Goal: Task Accomplishment & Management: Manage account settings

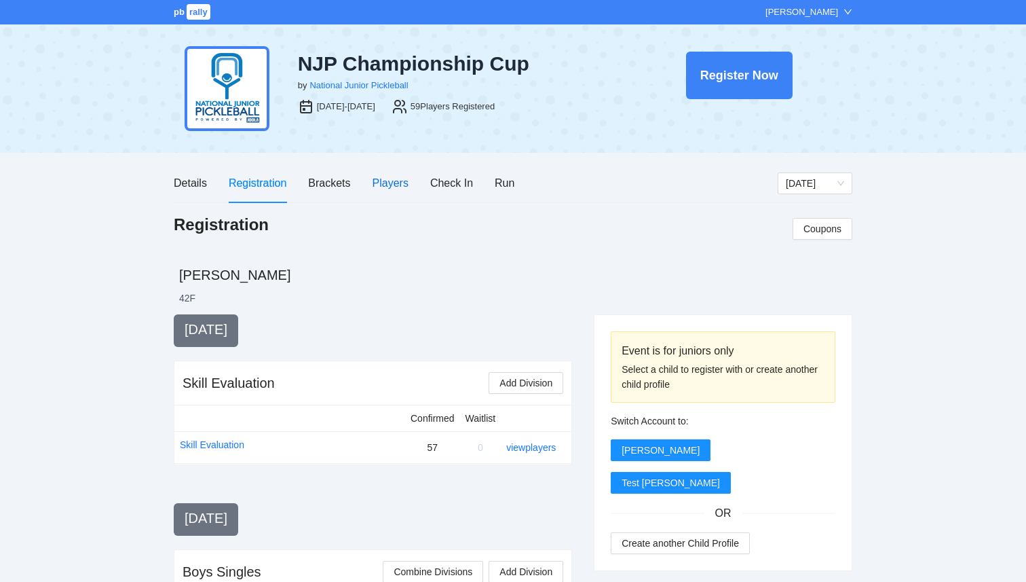
click at [385, 183] on div "Players" at bounding box center [391, 182] width 36 height 17
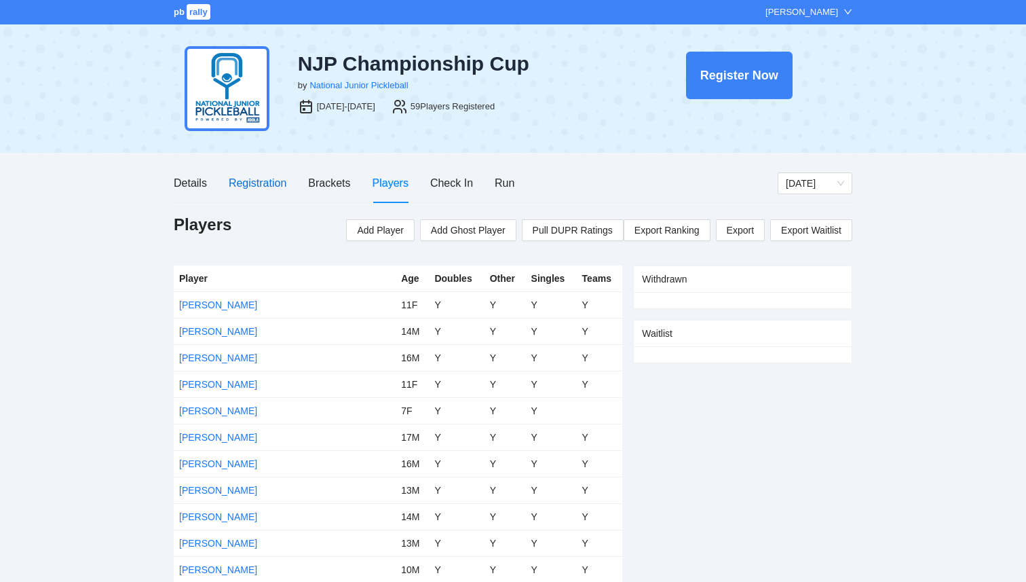
click at [260, 183] on div "Registration" at bounding box center [258, 182] width 58 height 17
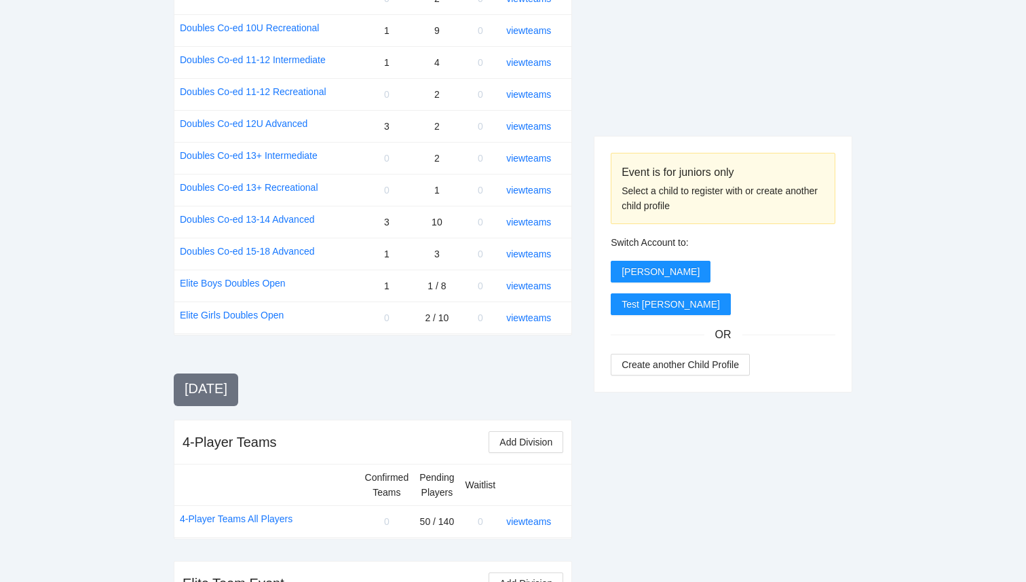
scroll to position [1597, 0]
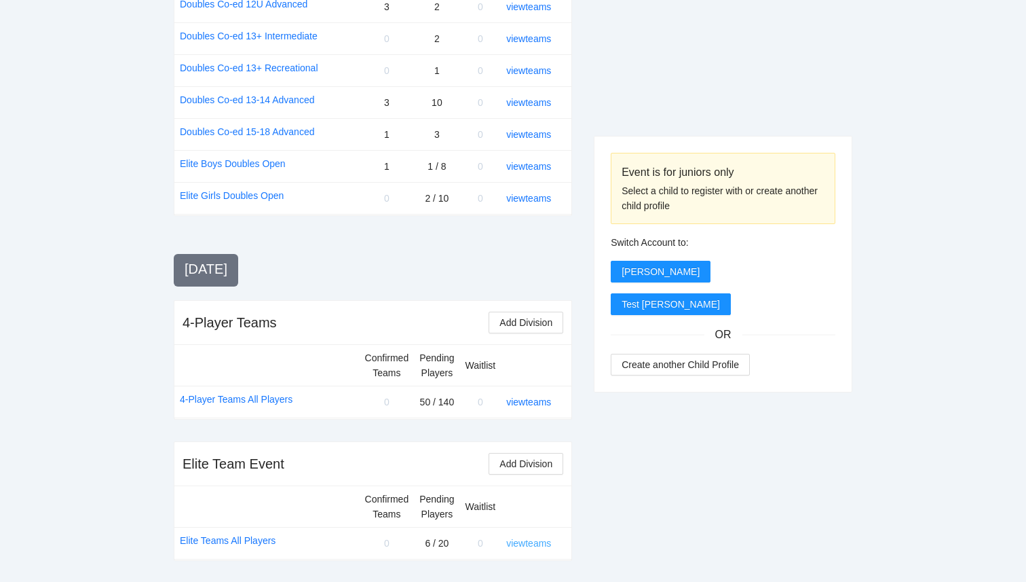
click at [539, 545] on link "view teams" at bounding box center [528, 543] width 45 height 11
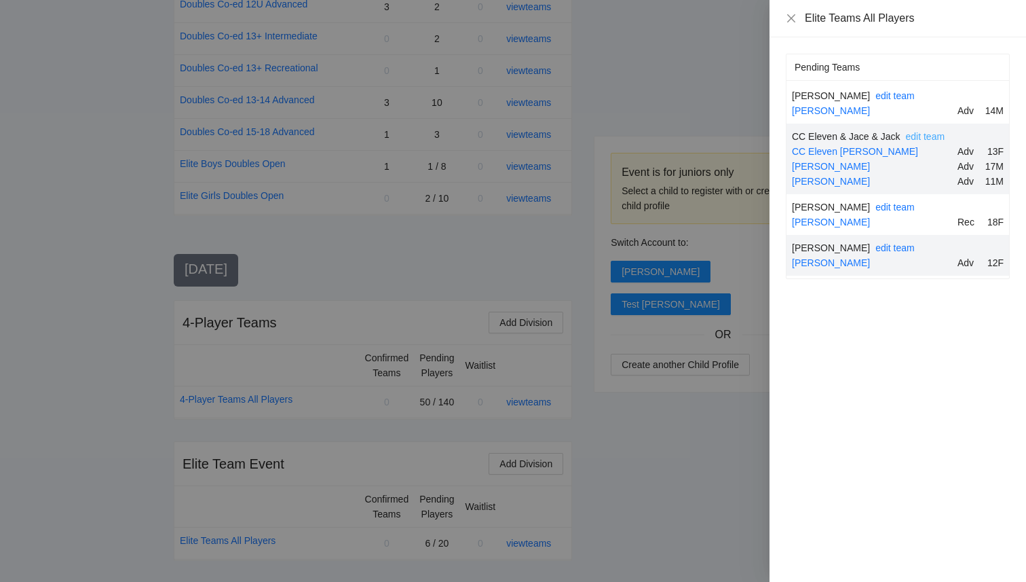
click at [926, 137] on link "edit team" at bounding box center [925, 136] width 39 height 11
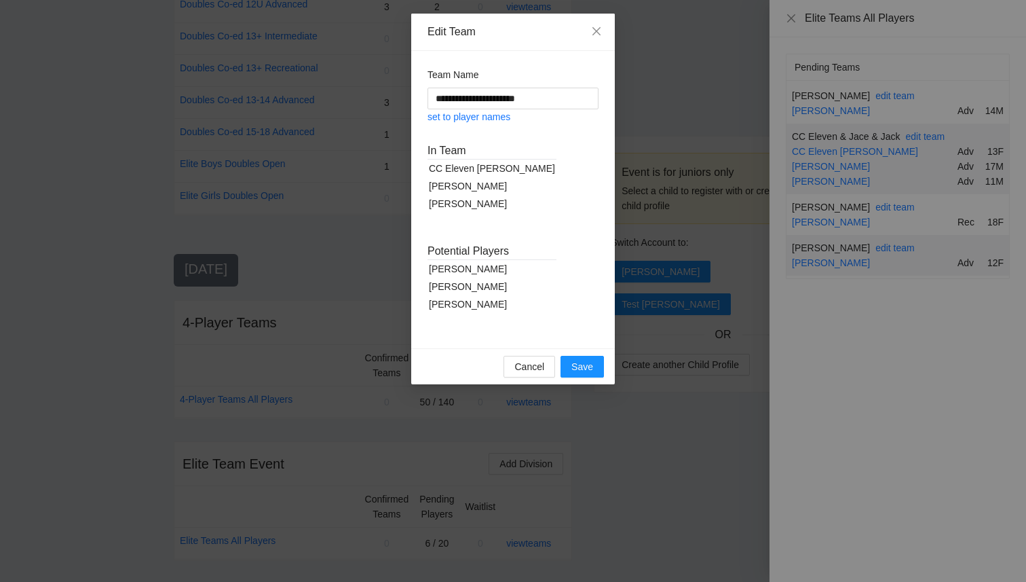
click at [466, 303] on div "Karina Lam" at bounding box center [492, 304] width 129 height 18
click at [481, 124] on div "set to player names" at bounding box center [513, 117] width 171 height 16
click at [488, 119] on link "set to player names" at bounding box center [469, 116] width 83 height 11
type input "**********"
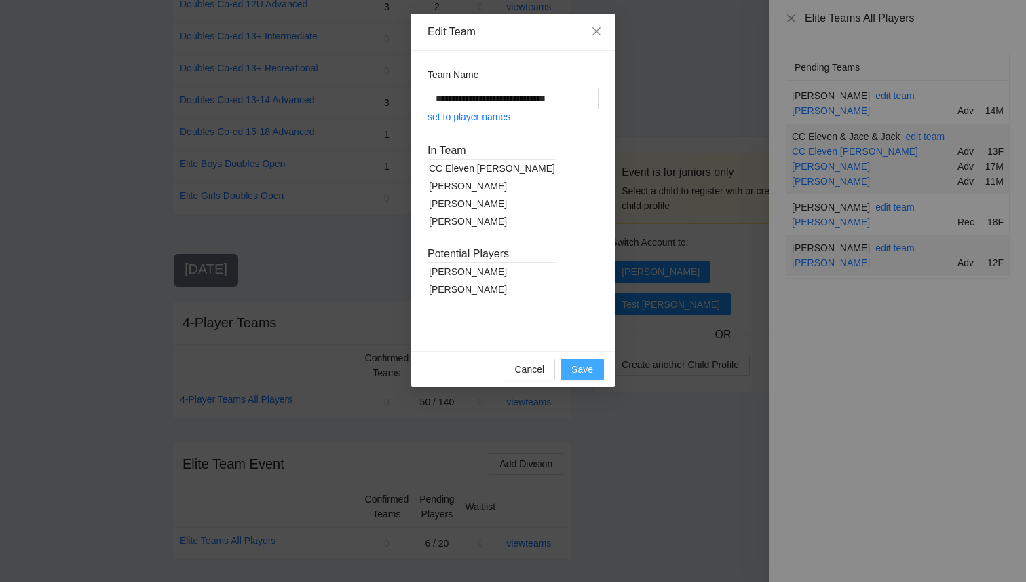
click at [588, 371] on span "Save" at bounding box center [582, 369] width 22 height 15
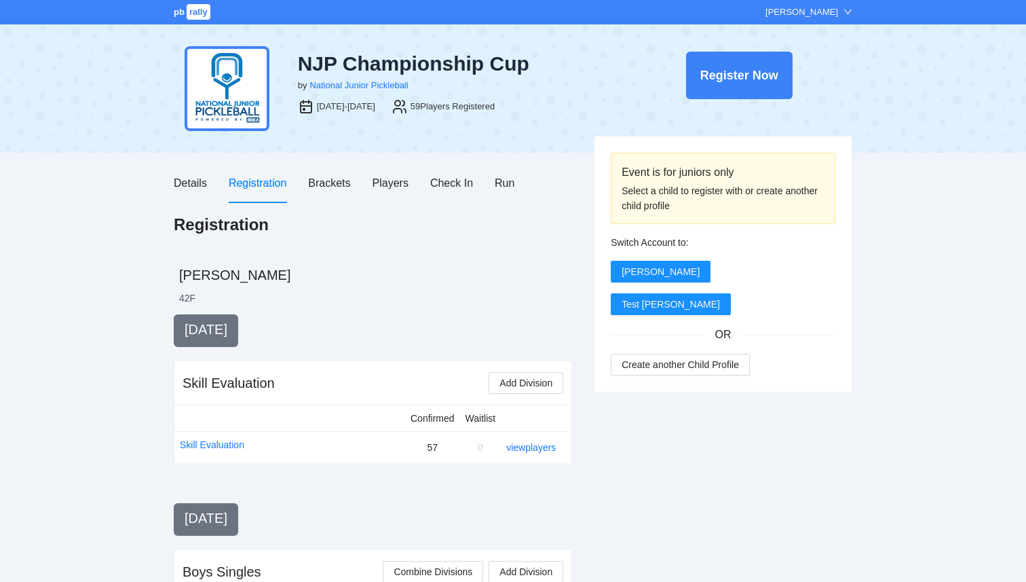
scroll to position [1597, 0]
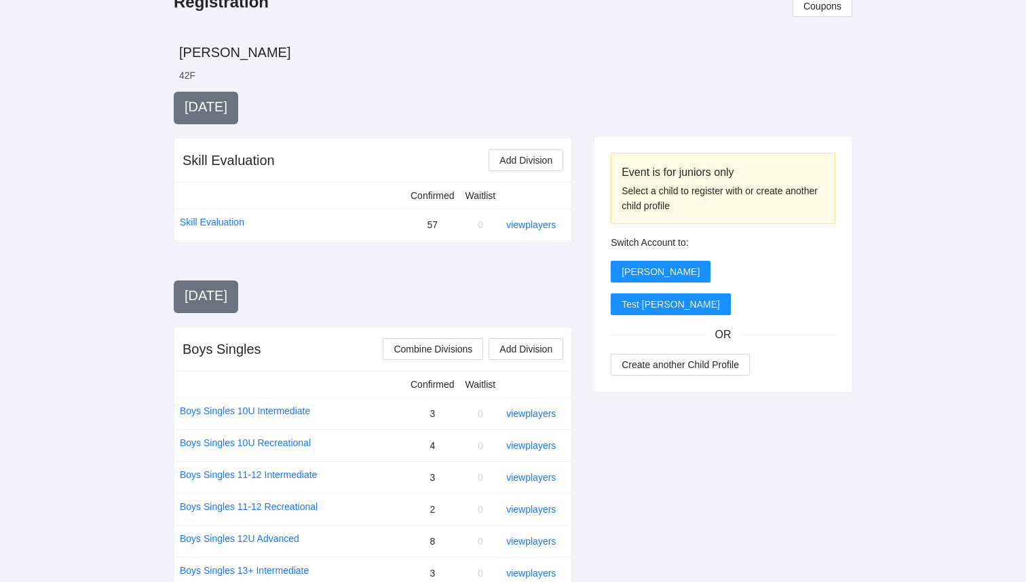
scroll to position [0, 0]
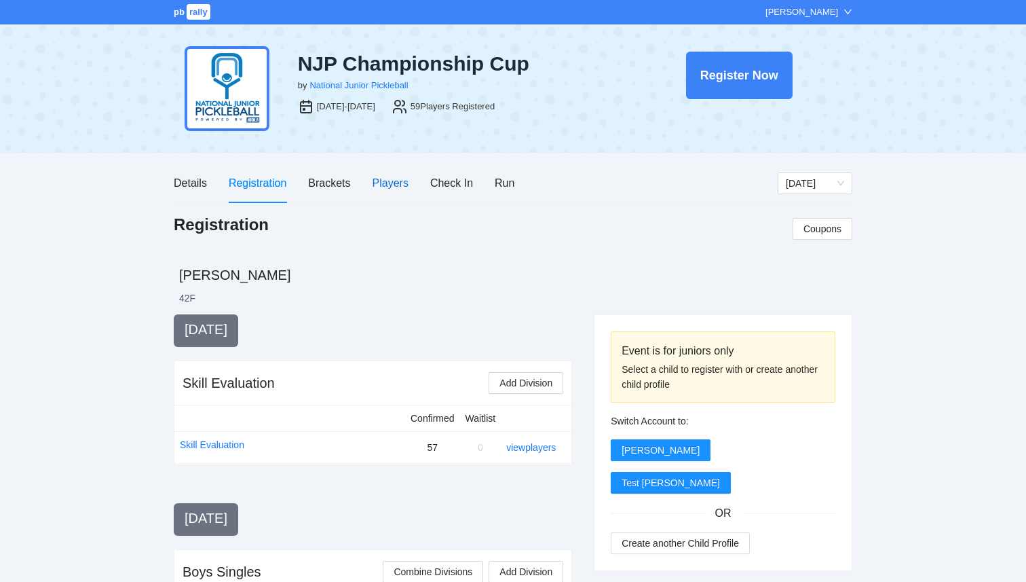
click at [392, 183] on div "Players" at bounding box center [391, 182] width 36 height 17
click at [396, 181] on div "Players" at bounding box center [391, 182] width 36 height 17
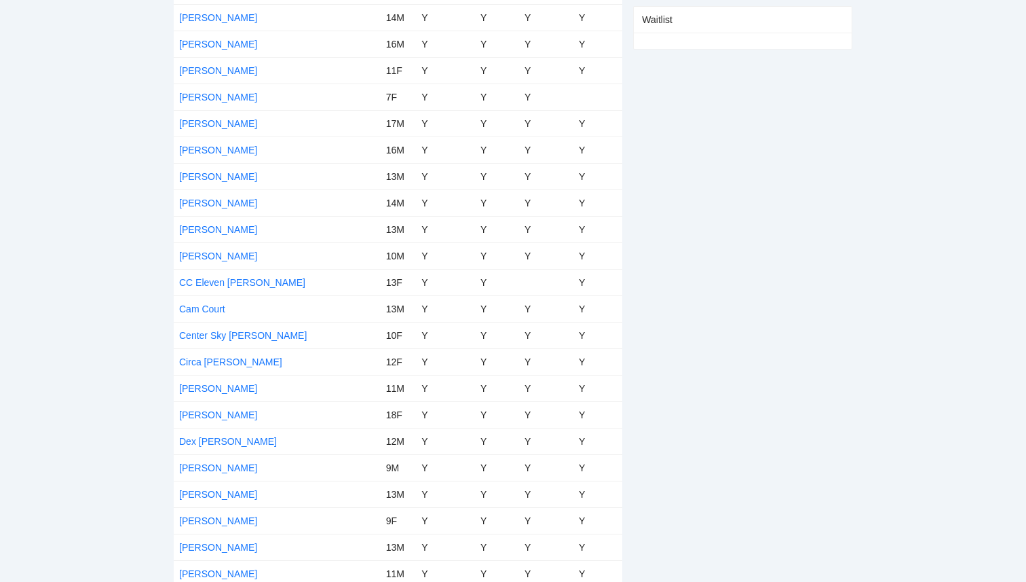
scroll to position [350, 0]
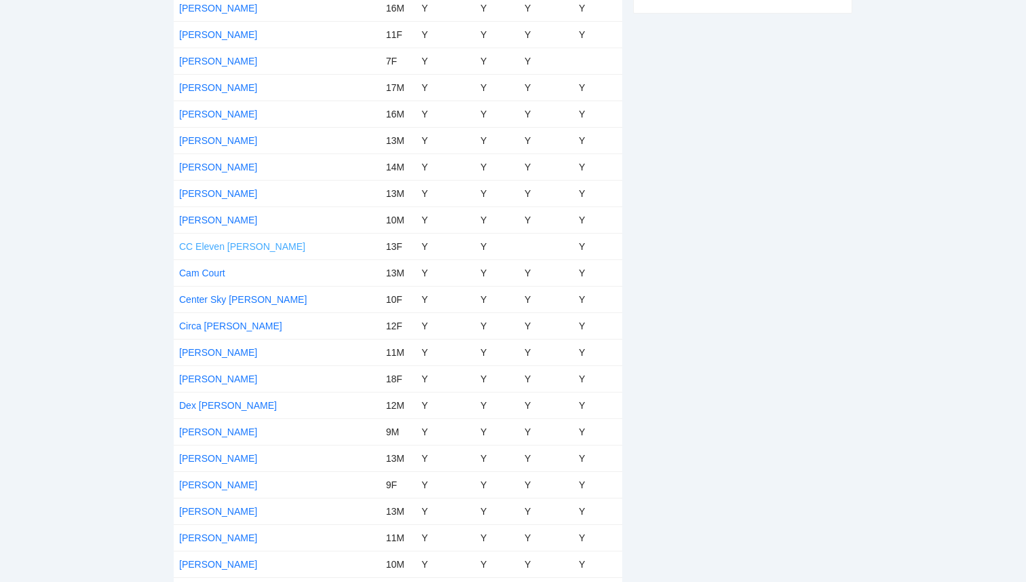
click at [215, 242] on link "CC Eleven [PERSON_NAME]" at bounding box center [242, 246] width 126 height 11
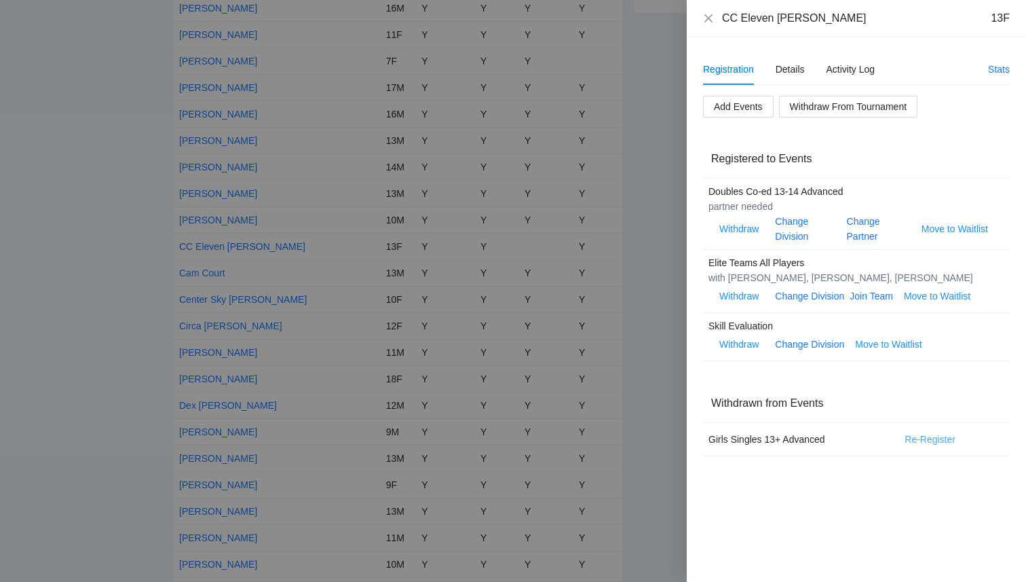
click at [937, 438] on span "Re-Register" at bounding box center [930, 439] width 51 height 15
click at [984, 402] on span "OK" at bounding box center [980, 396] width 14 height 15
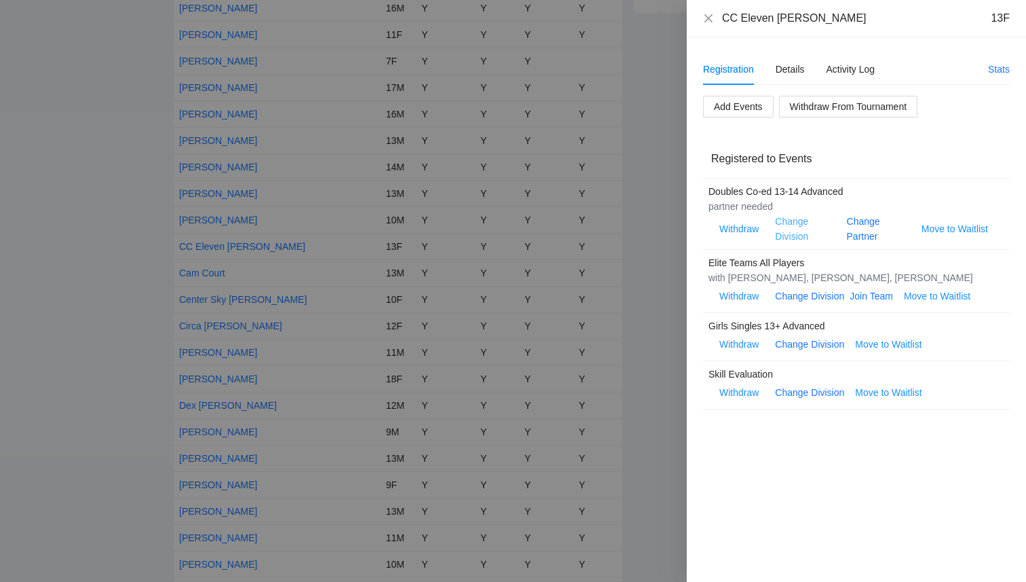
click at [780, 232] on link "Change Division" at bounding box center [791, 229] width 33 height 26
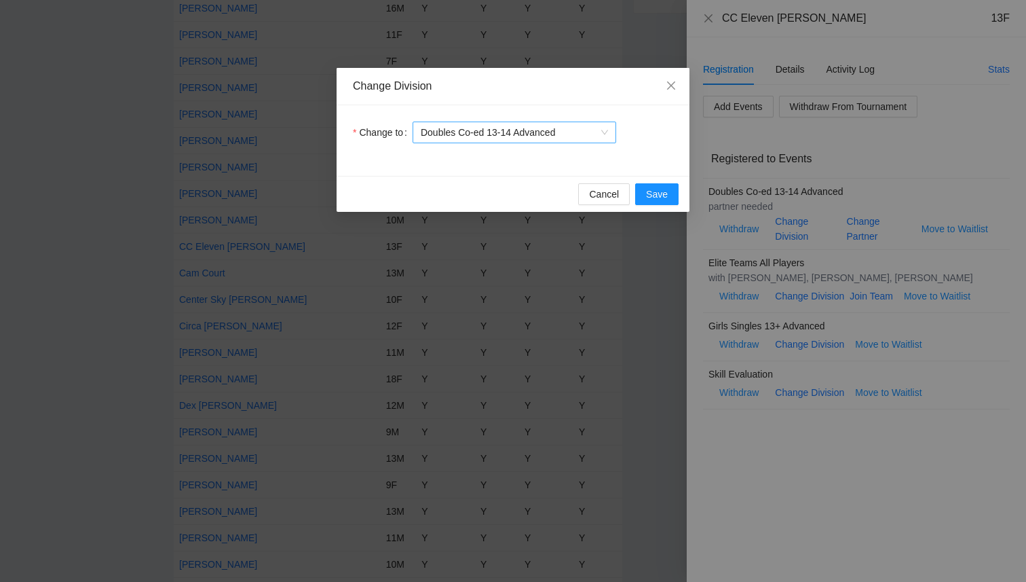
click at [560, 132] on span "Doubles Co-ed 13-14 Advanced" at bounding box center [514, 132] width 187 height 20
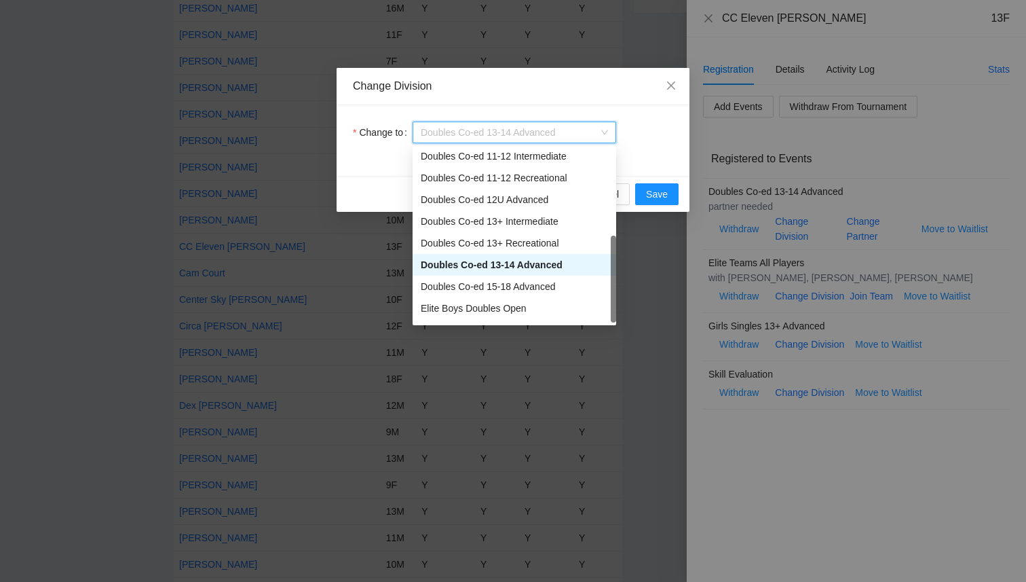
scroll to position [65, 0]
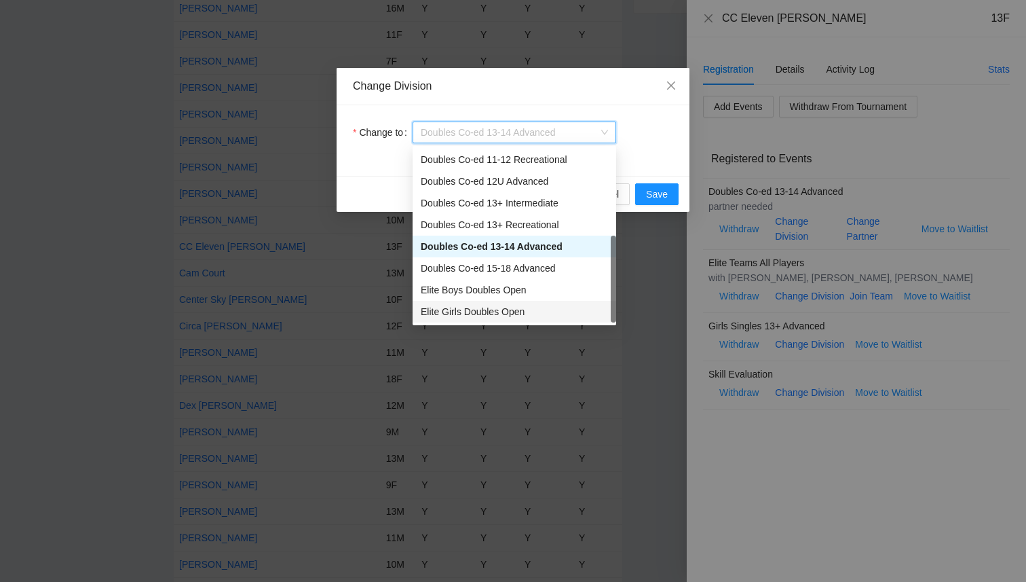
click at [534, 310] on div "Elite Girls Doubles Open" at bounding box center [514, 311] width 187 height 15
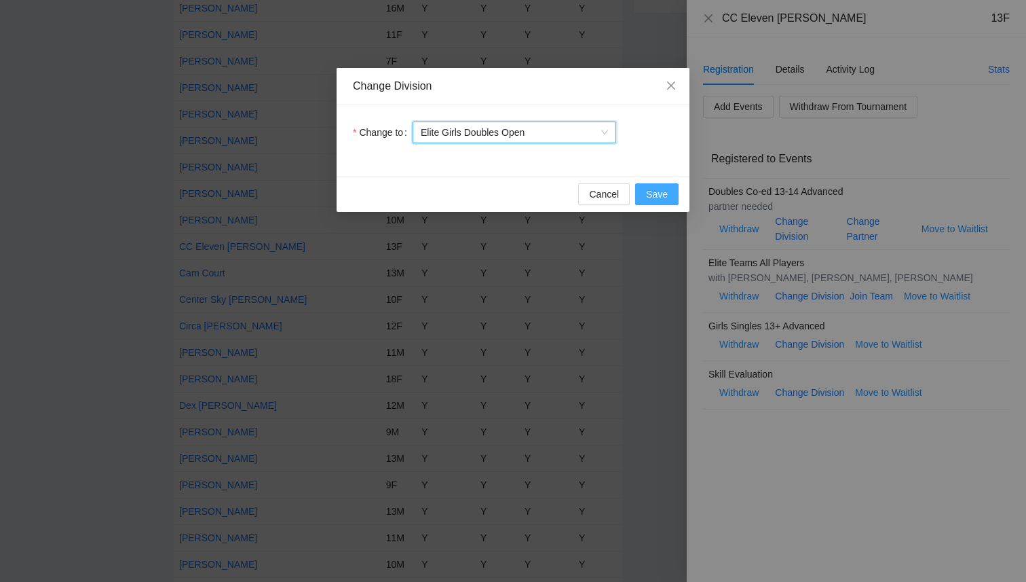
click at [660, 197] on span "Save" at bounding box center [657, 194] width 22 height 15
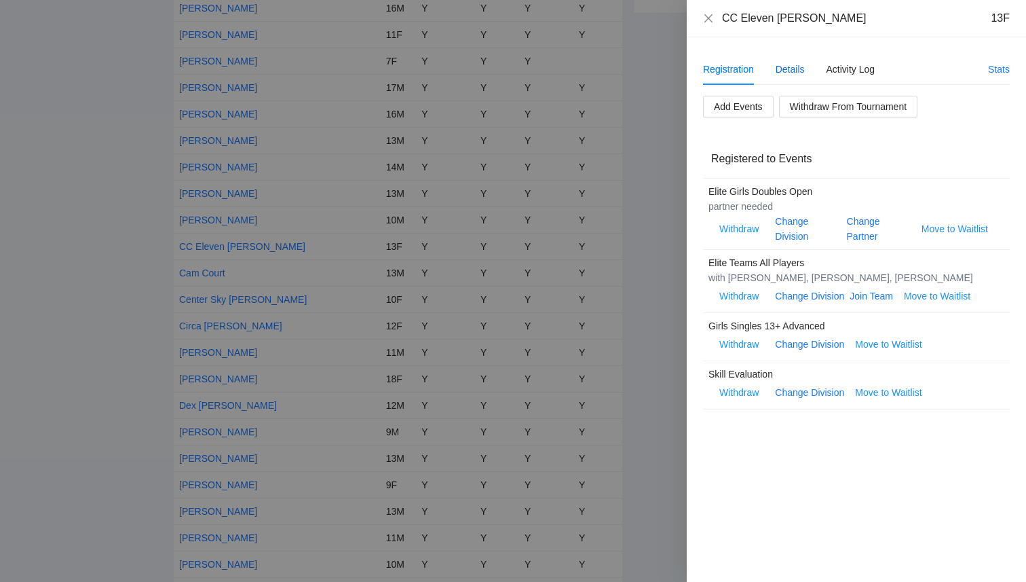
click at [785, 70] on div "Details" at bounding box center [790, 69] width 29 height 15
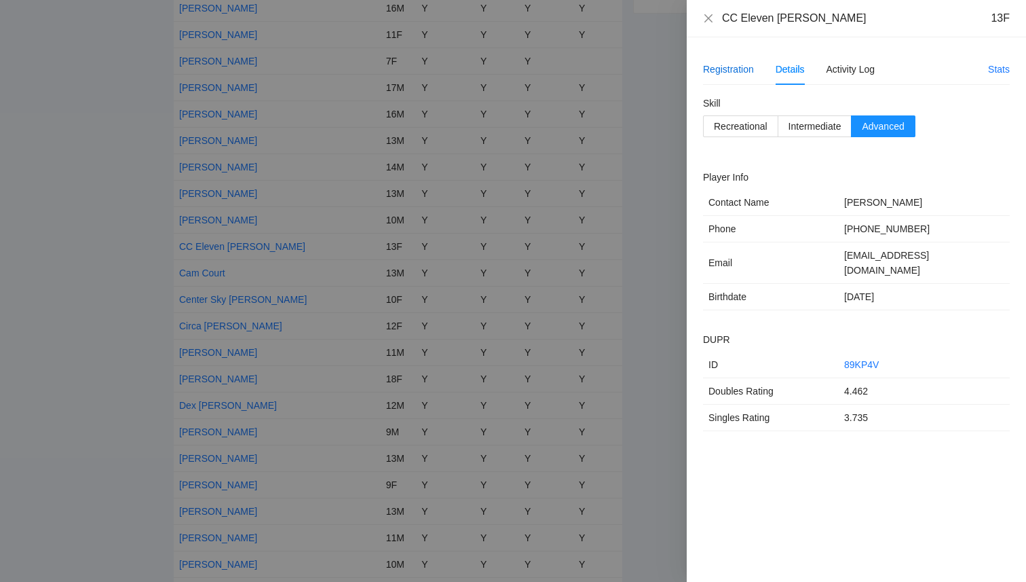
click at [734, 76] on div "Registration" at bounding box center [728, 69] width 51 height 15
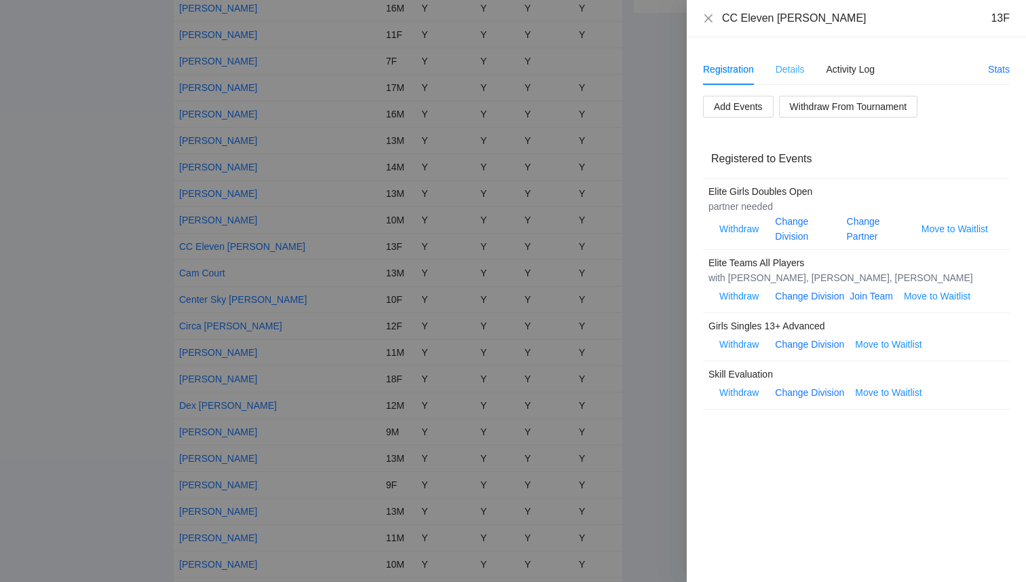
click at [789, 60] on div "Details" at bounding box center [790, 69] width 29 height 31
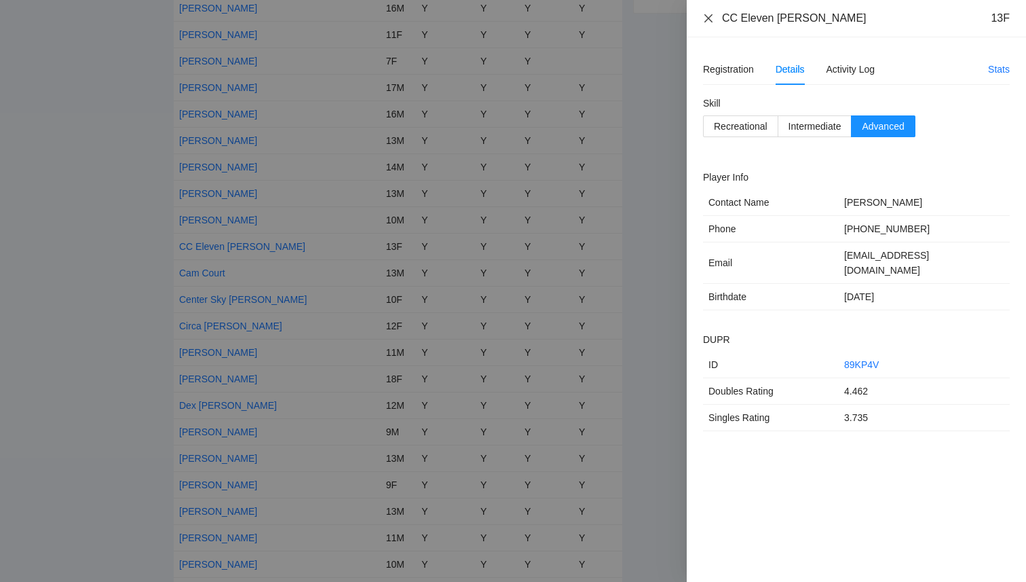
click at [706, 22] on icon "close" at bounding box center [708, 18] width 11 height 11
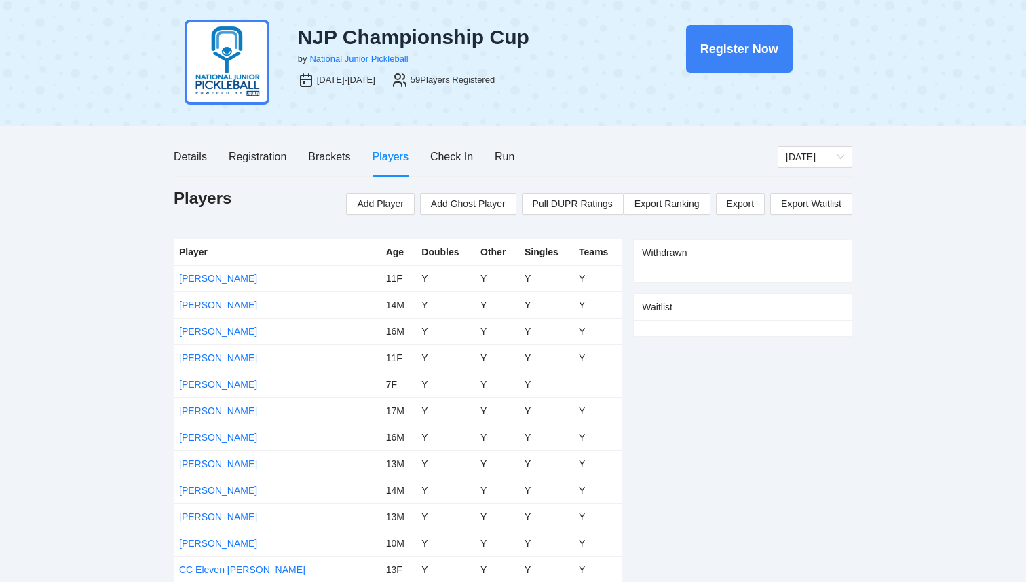
scroll to position [0, 0]
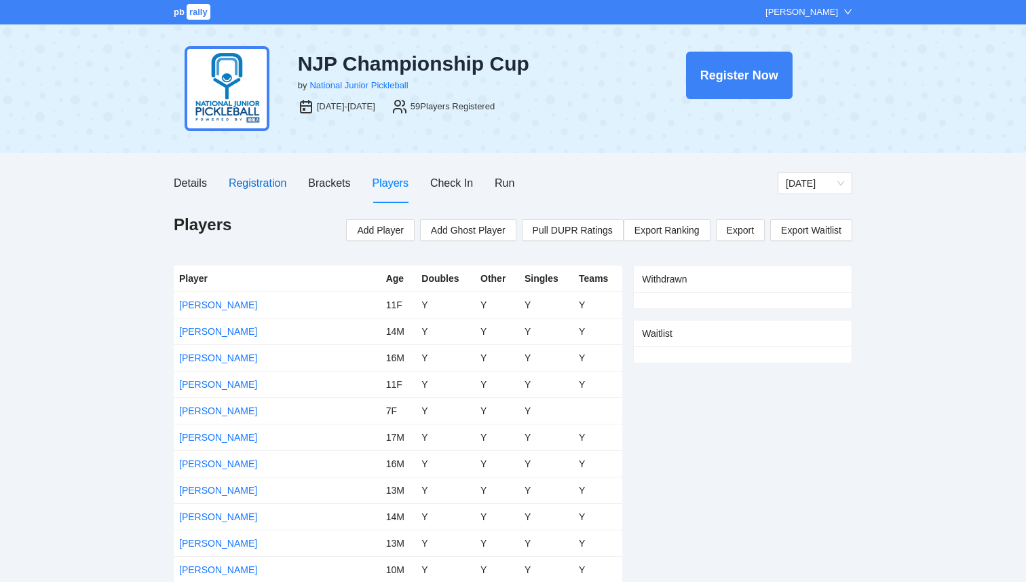
click at [274, 187] on div "Registration" at bounding box center [258, 182] width 58 height 17
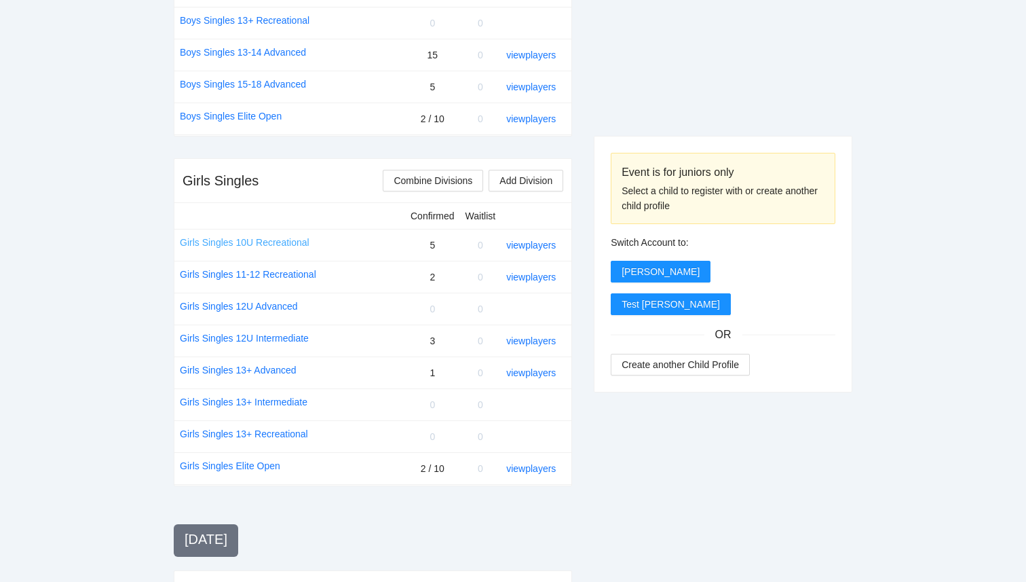
scroll to position [804, 0]
click at [254, 463] on link "Girls Singles Elite Open" at bounding box center [230, 466] width 100 height 15
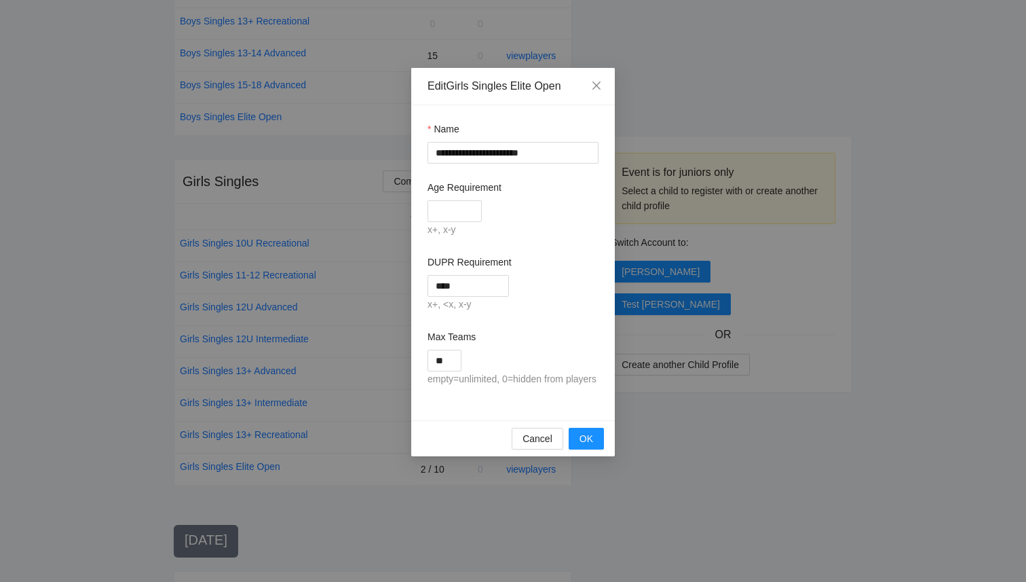
click at [370, 482] on div "**********" at bounding box center [513, 291] width 1026 height 582
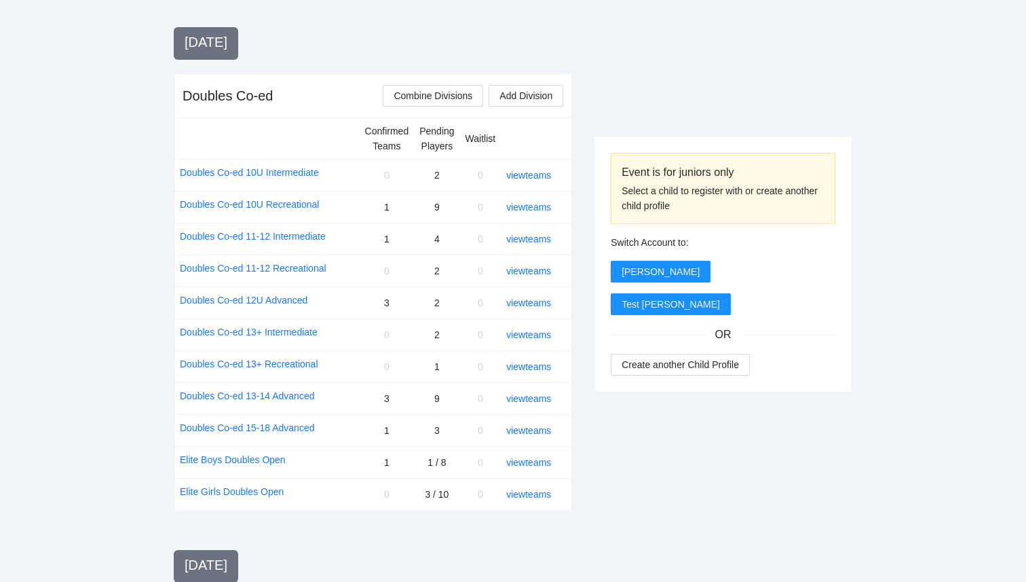
scroll to position [1324, 0]
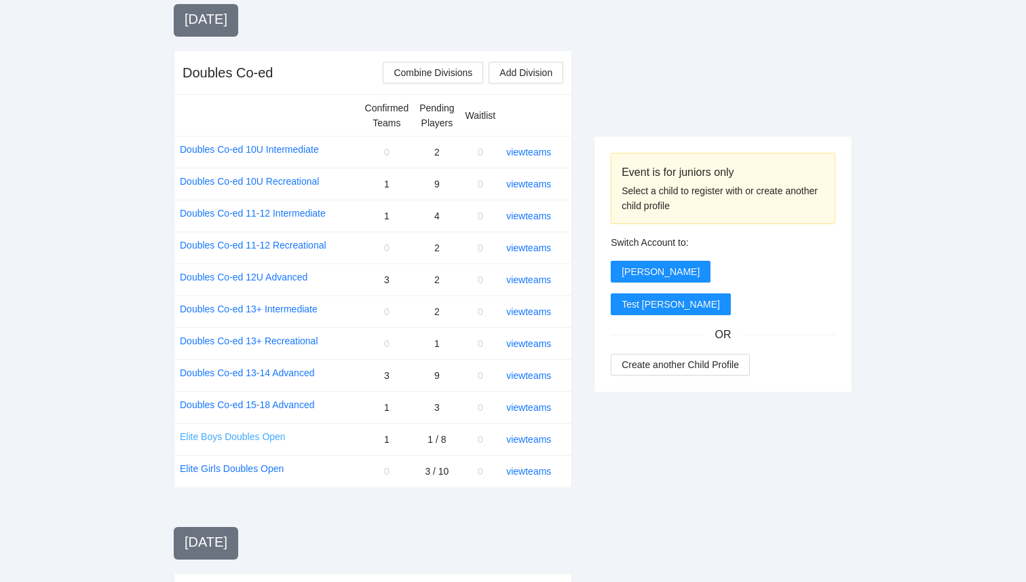
click at [261, 433] on link "Elite Boys Doubles Open" at bounding box center [233, 436] width 106 height 15
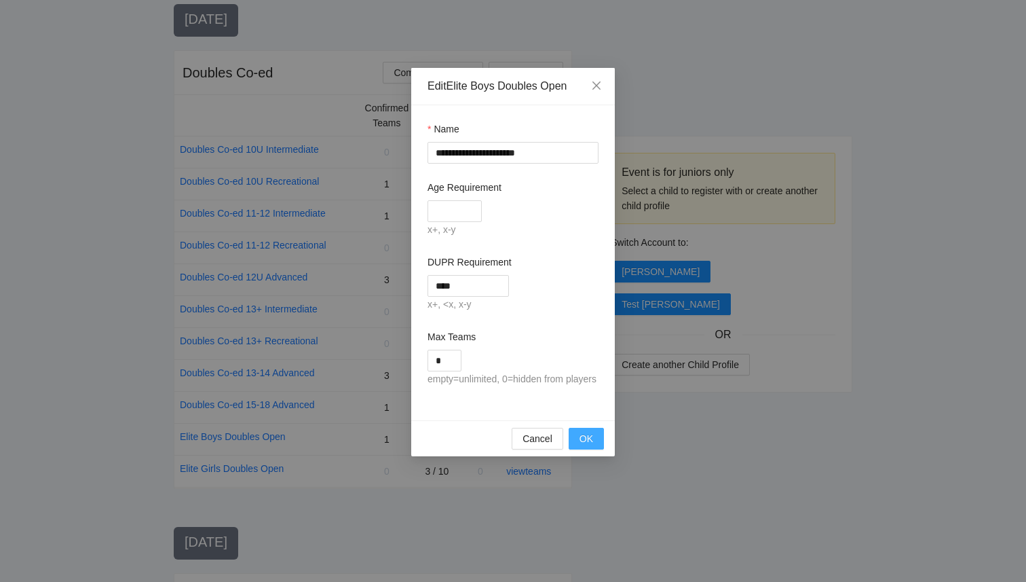
click at [587, 446] on span "OK" at bounding box center [587, 438] width 14 height 15
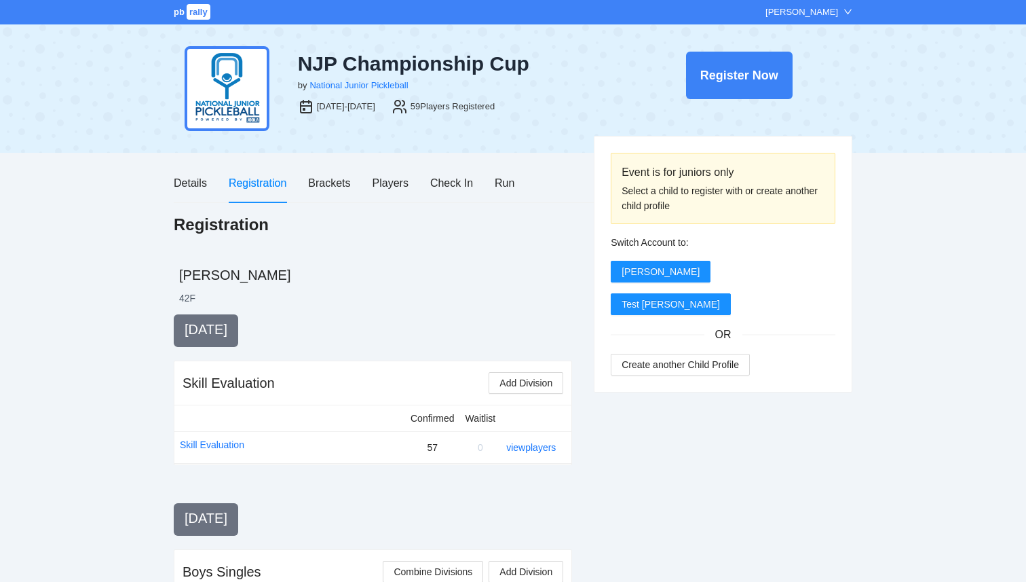
scroll to position [1324, 0]
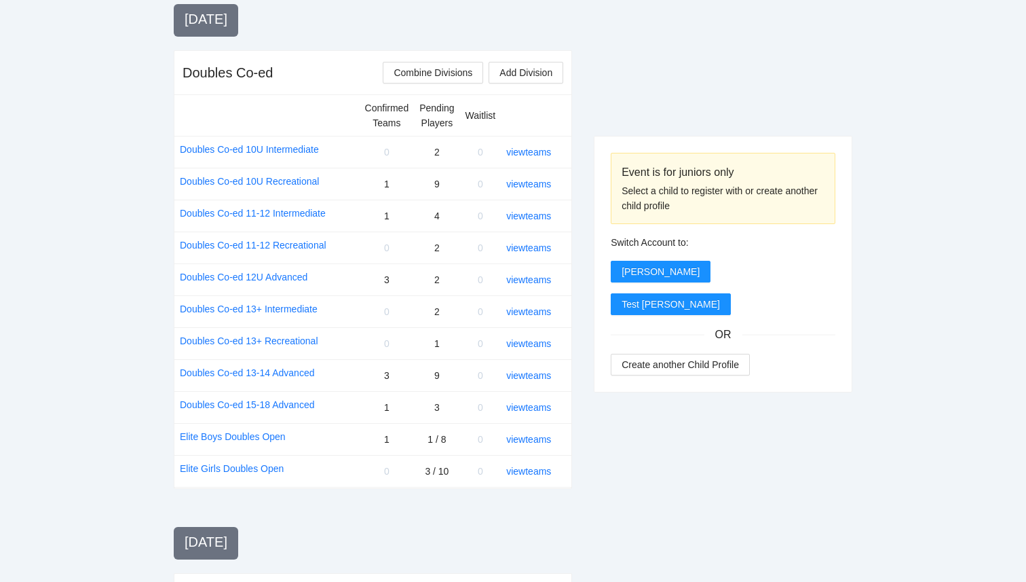
click at [230, 456] on td "Elite Girls Doubles Open" at bounding box center [266, 471] width 185 height 32
click at [230, 469] on link "Elite Girls Doubles Open" at bounding box center [232, 468] width 104 height 15
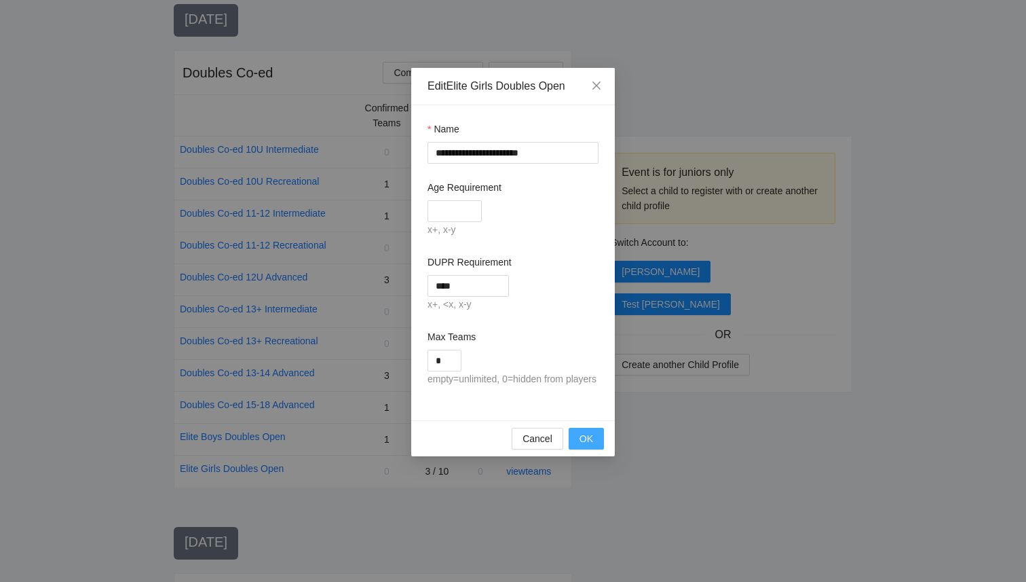
click at [593, 449] on button "OK" at bounding box center [586, 439] width 35 height 22
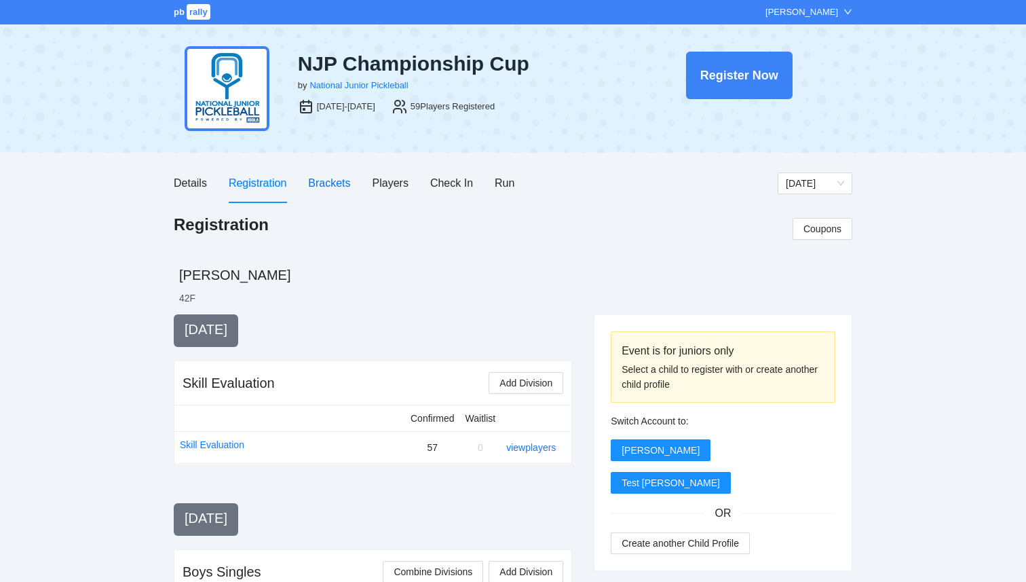
click at [318, 189] on div "Brackets" at bounding box center [329, 182] width 42 height 17
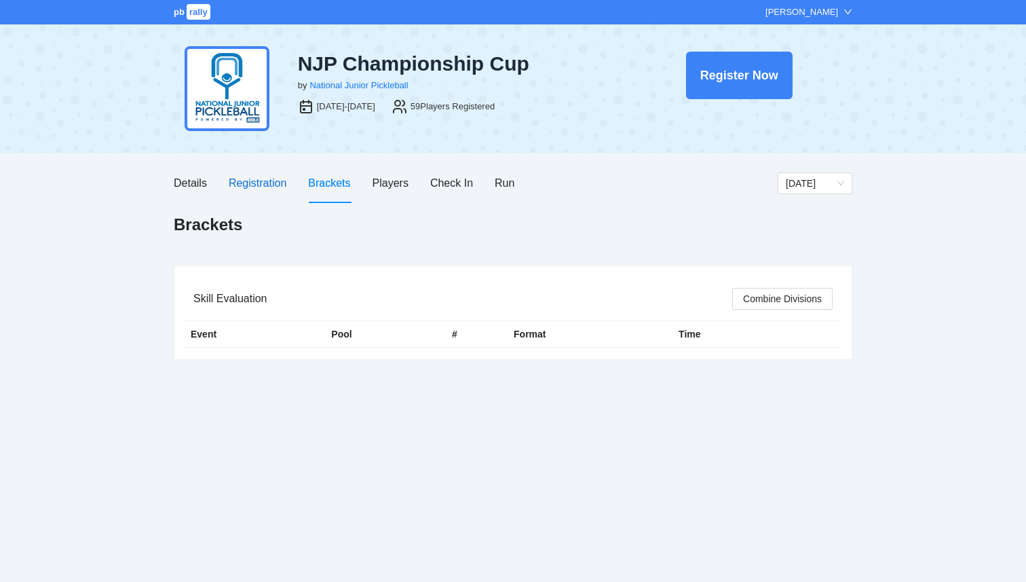
click at [250, 185] on div "Registration" at bounding box center [258, 182] width 58 height 17
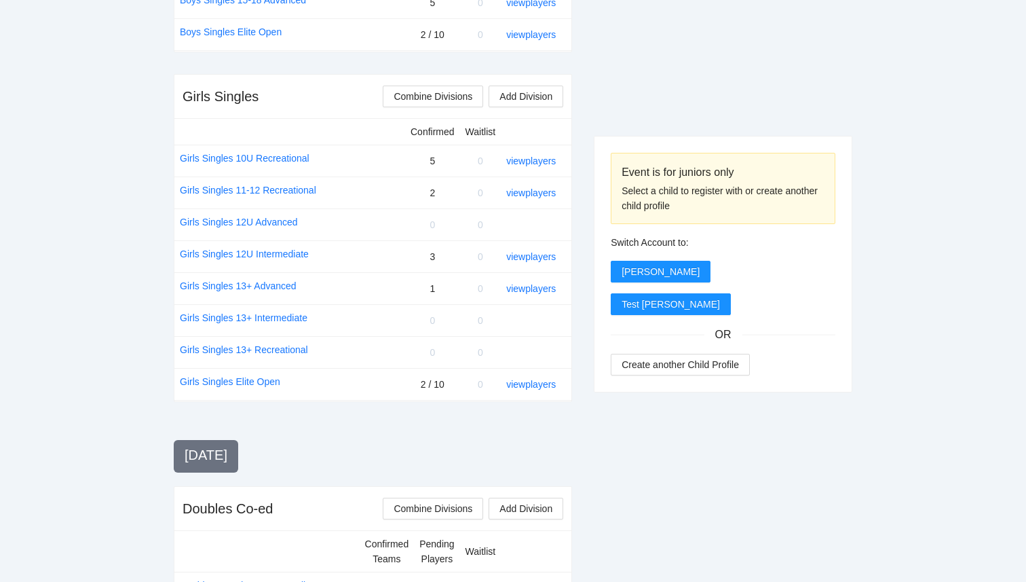
scroll to position [914, 0]
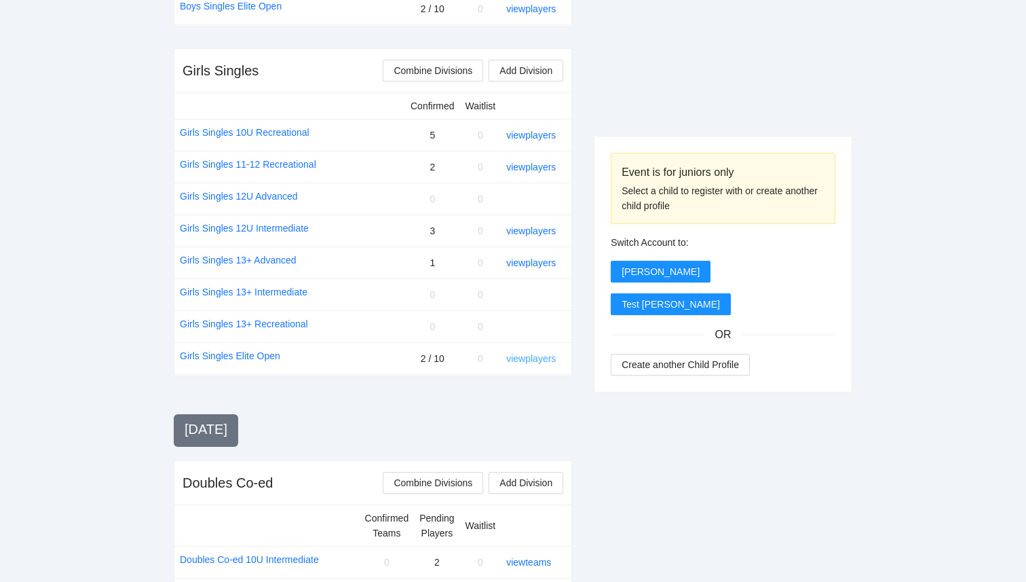
click at [529, 359] on link "view players" at bounding box center [531, 358] width 50 height 11
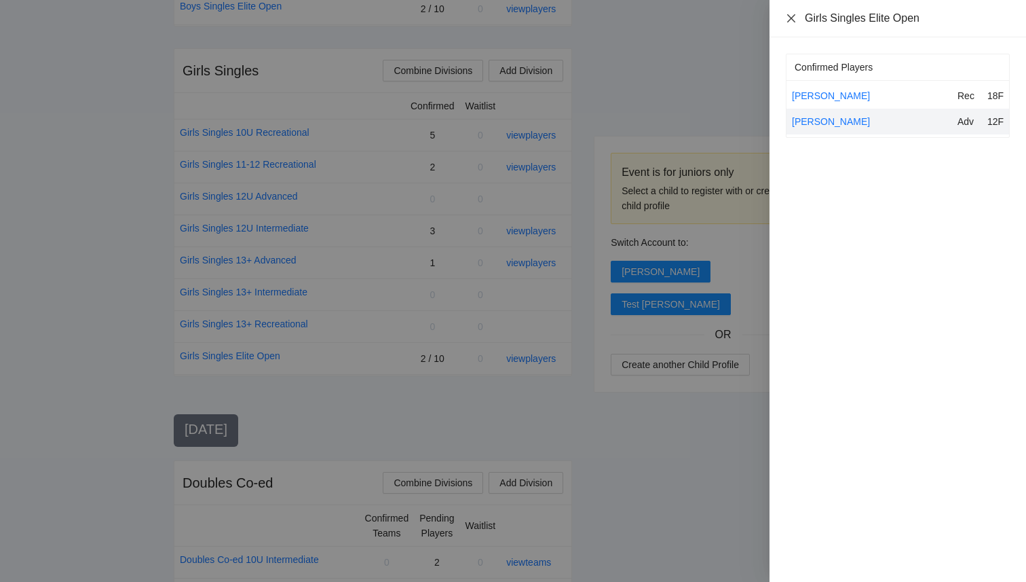
click at [791, 22] on icon "close" at bounding box center [791, 18] width 11 height 11
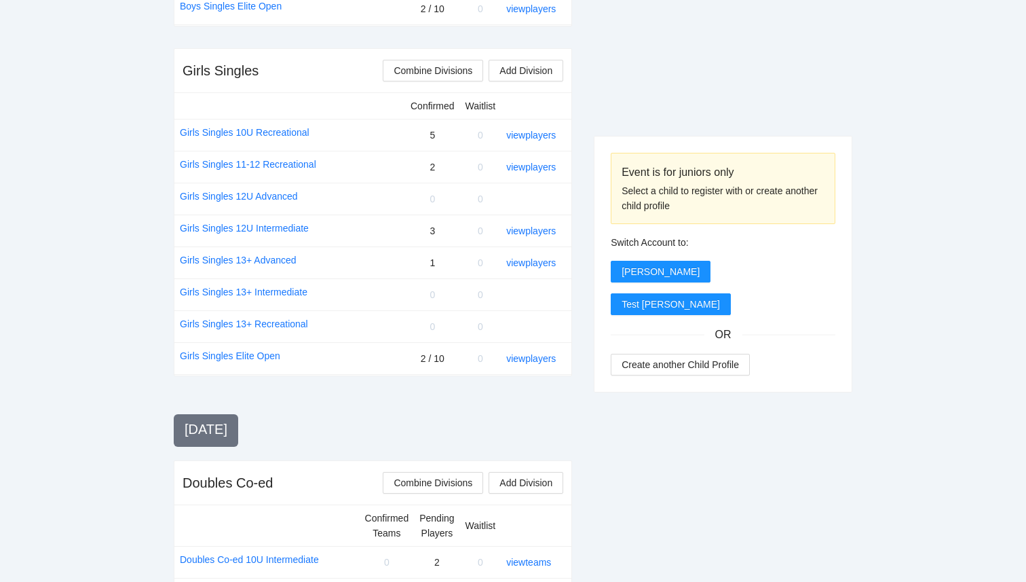
click at [730, 67] on div "Event is for juniors only Select a child to register with or create another chi…" at bounding box center [723, 332] width 259 height 1865
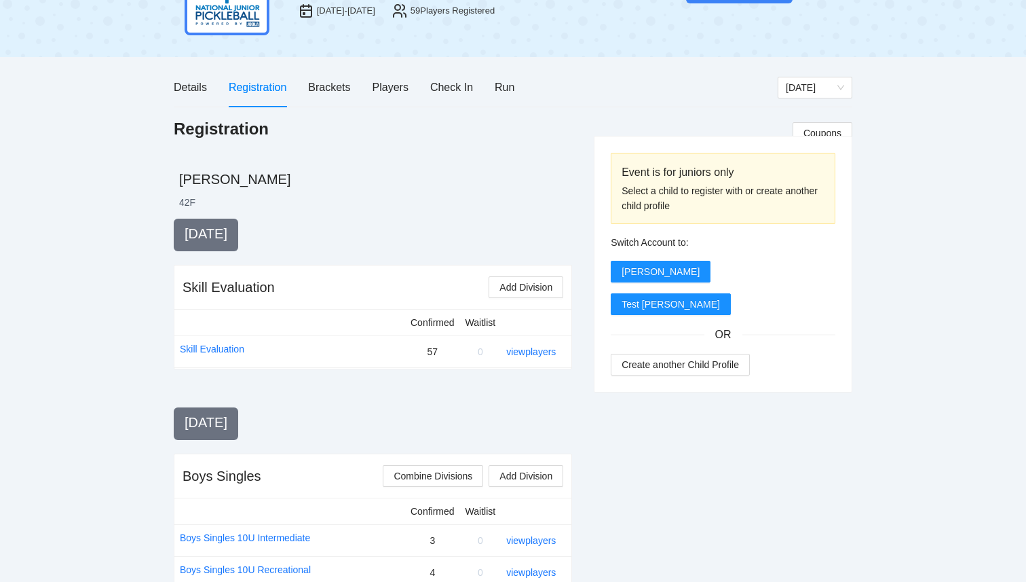
scroll to position [0, 0]
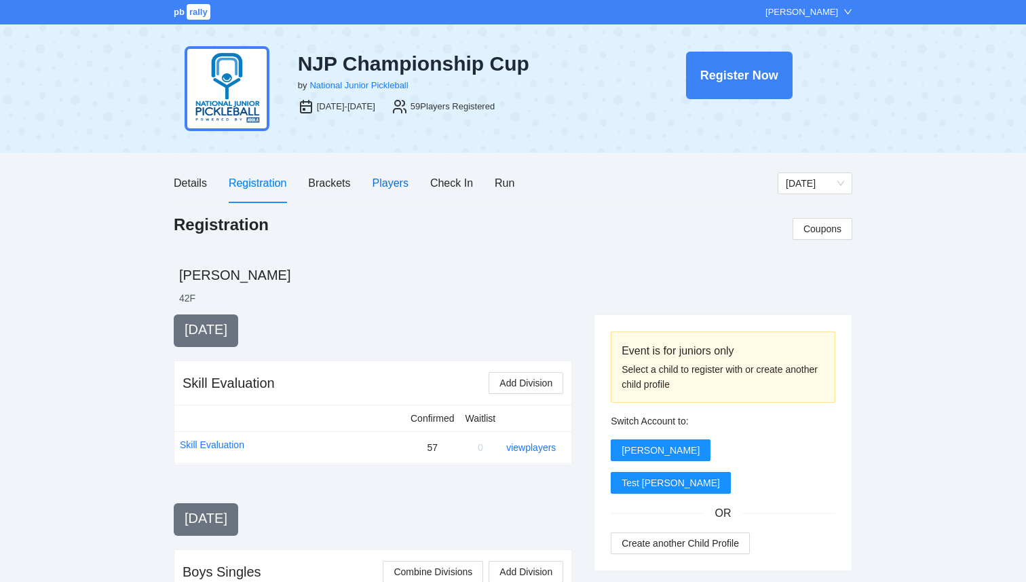
click at [392, 183] on div "Players" at bounding box center [391, 182] width 36 height 17
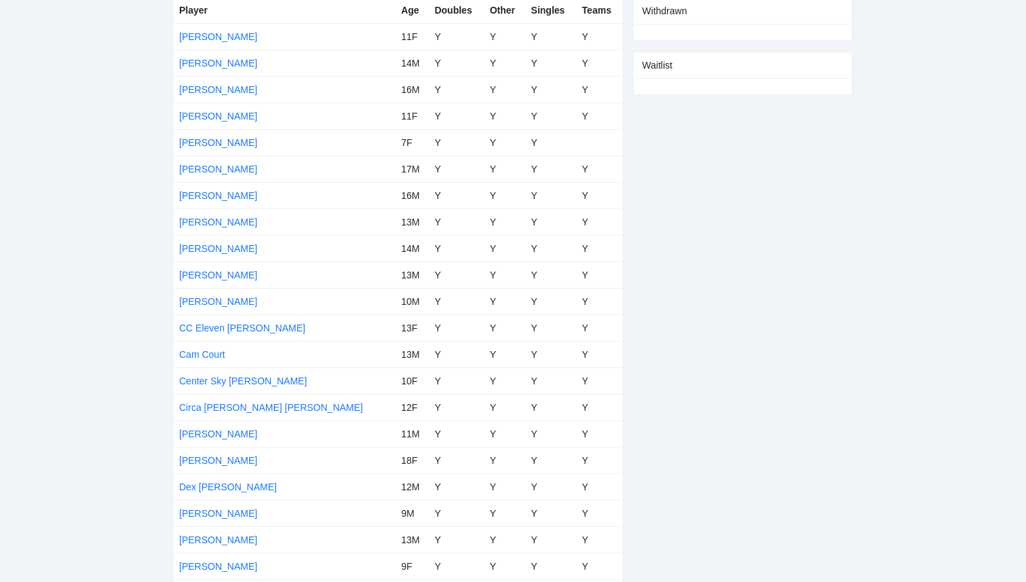
scroll to position [269, 0]
click at [223, 323] on link "CC Eleven [PERSON_NAME]" at bounding box center [242, 327] width 126 height 11
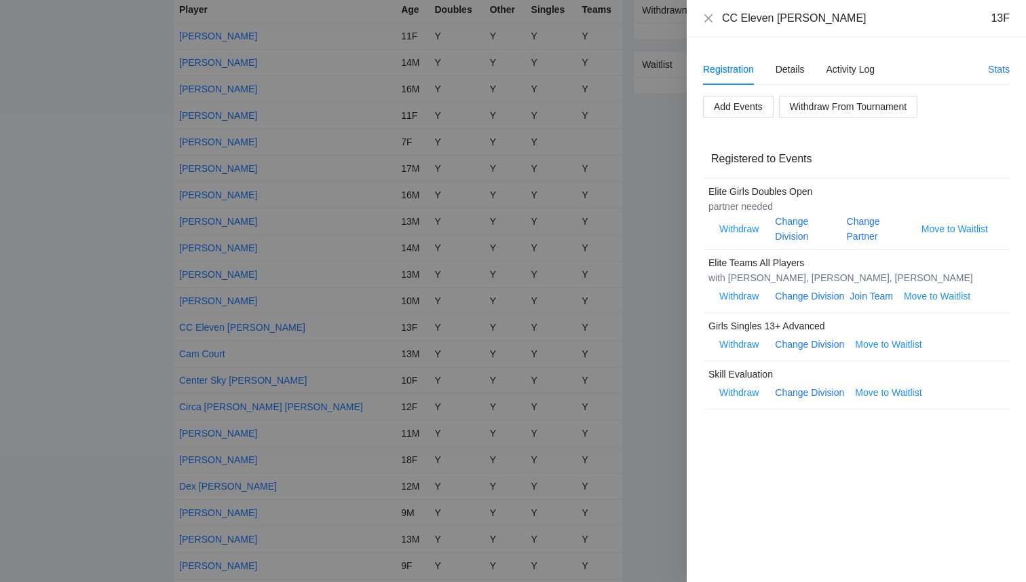
click at [886, 460] on div "Registration Details Activity Log Stats Add Events Withdraw From Tournament Reg…" at bounding box center [856, 309] width 339 height 544
